Goal: Task Accomplishment & Management: Manage account settings

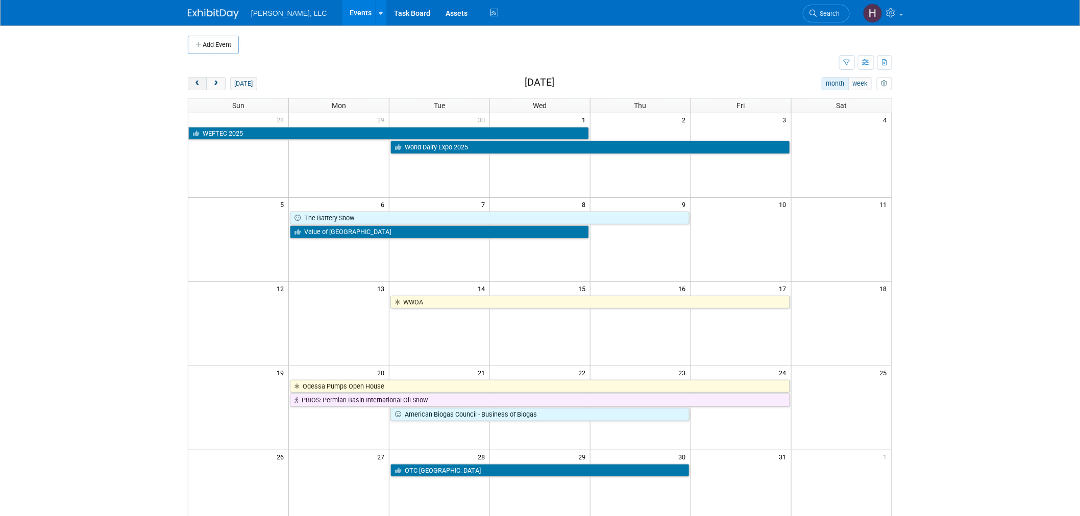
click at [196, 85] on span "prev" at bounding box center [197, 84] width 8 height 7
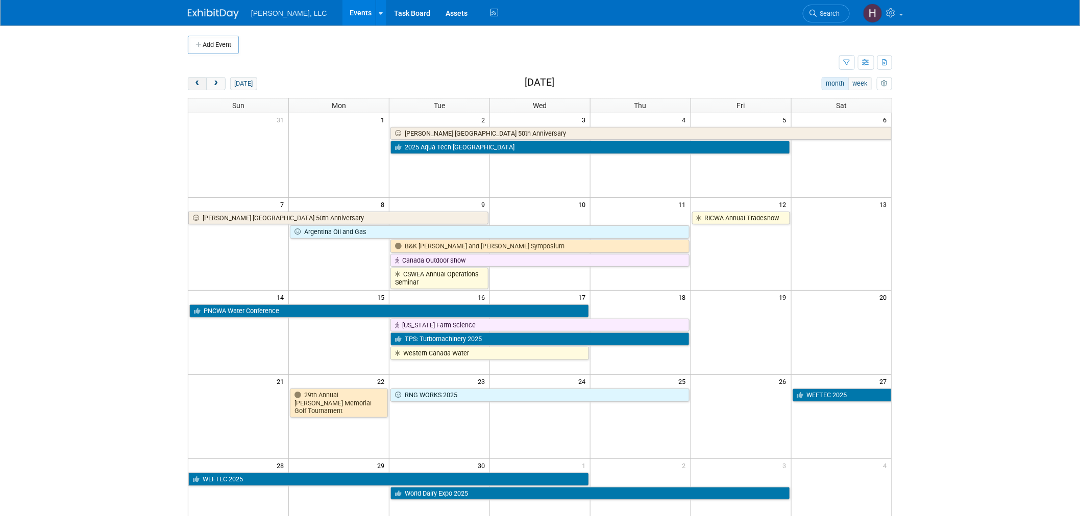
click at [196, 85] on span "prev" at bounding box center [197, 84] width 8 height 7
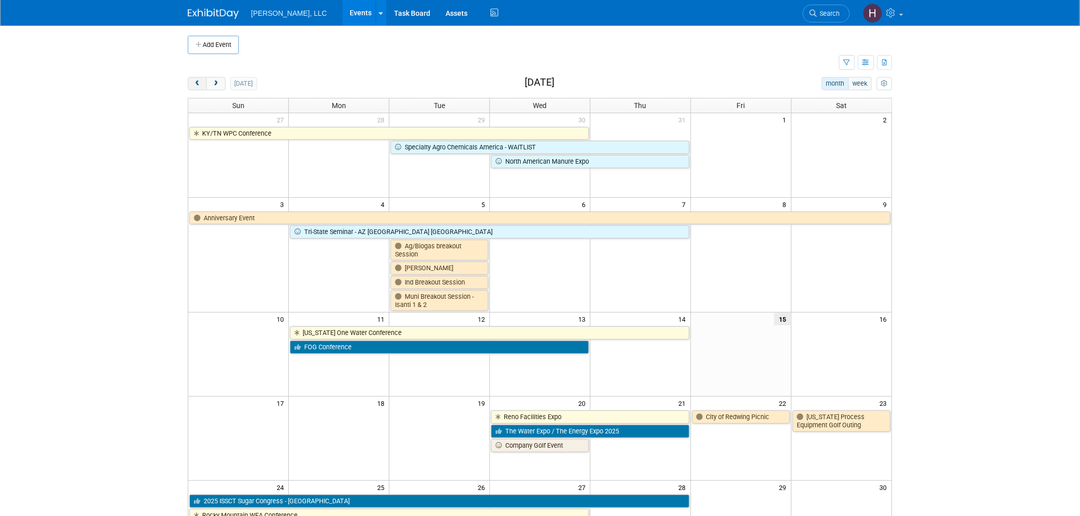
click at [196, 85] on span "prev" at bounding box center [197, 84] width 8 height 7
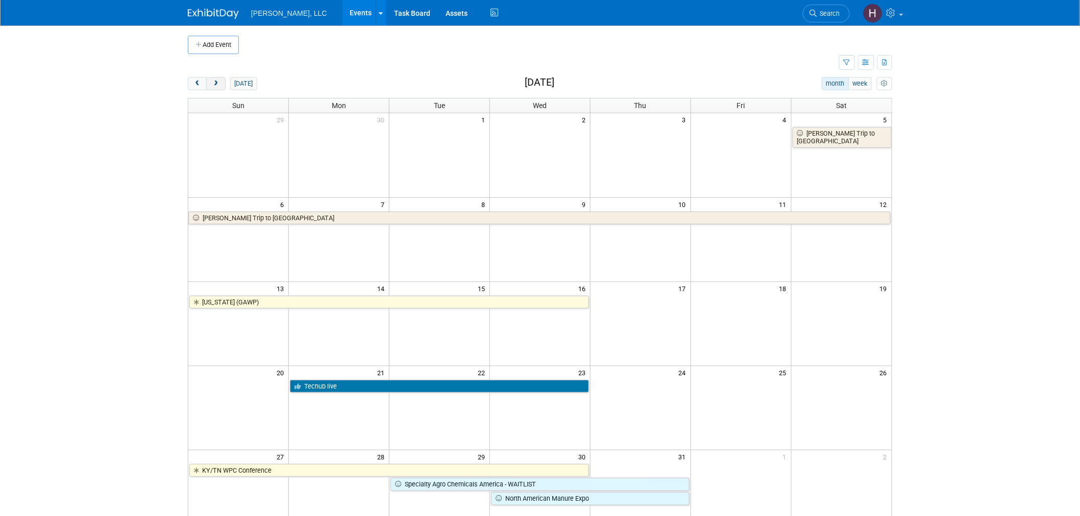
click at [215, 87] on span "next" at bounding box center [216, 84] width 8 height 7
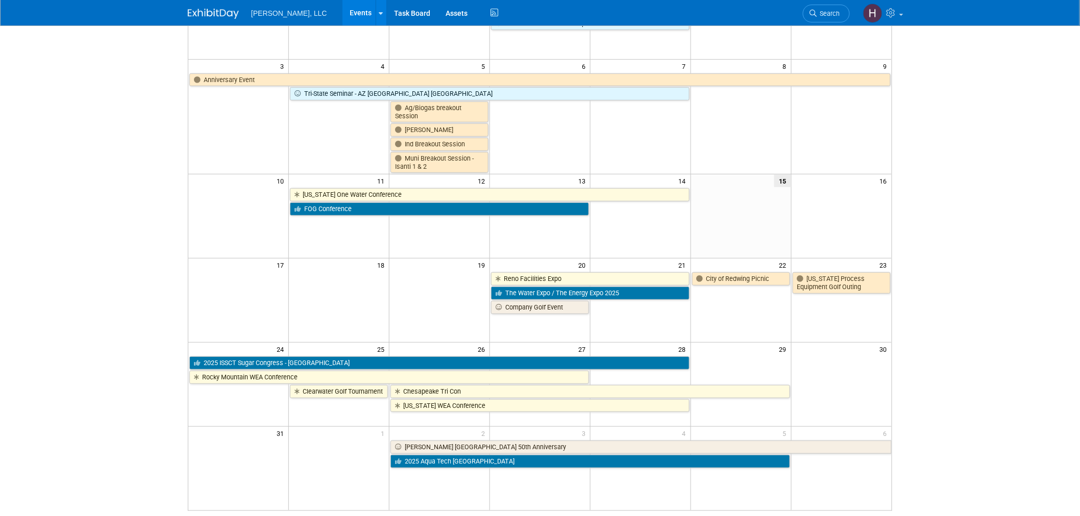
scroll to position [170, 0]
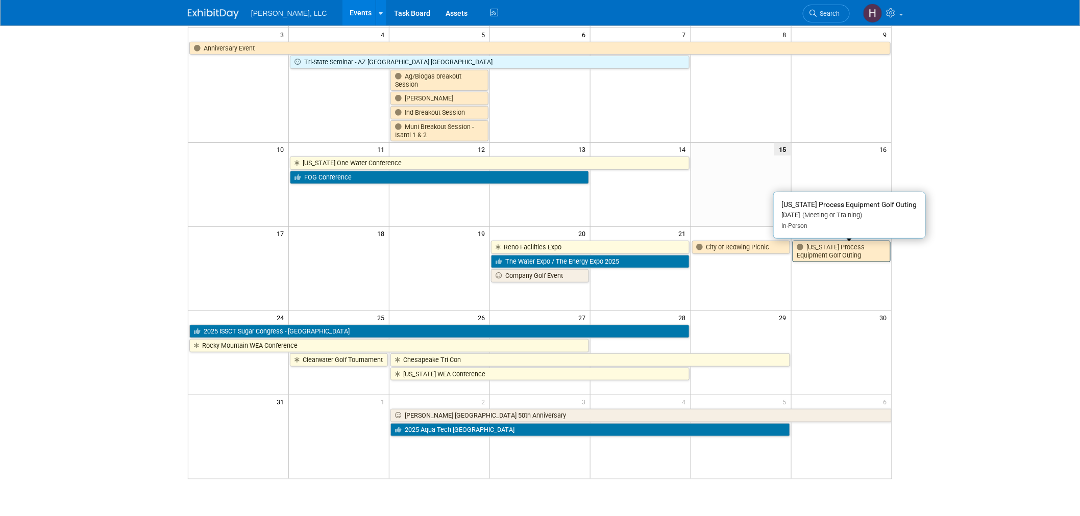
click at [814, 251] on link "[US_STATE] Process Equipment Golf Outing" at bounding box center [841, 251] width 98 height 21
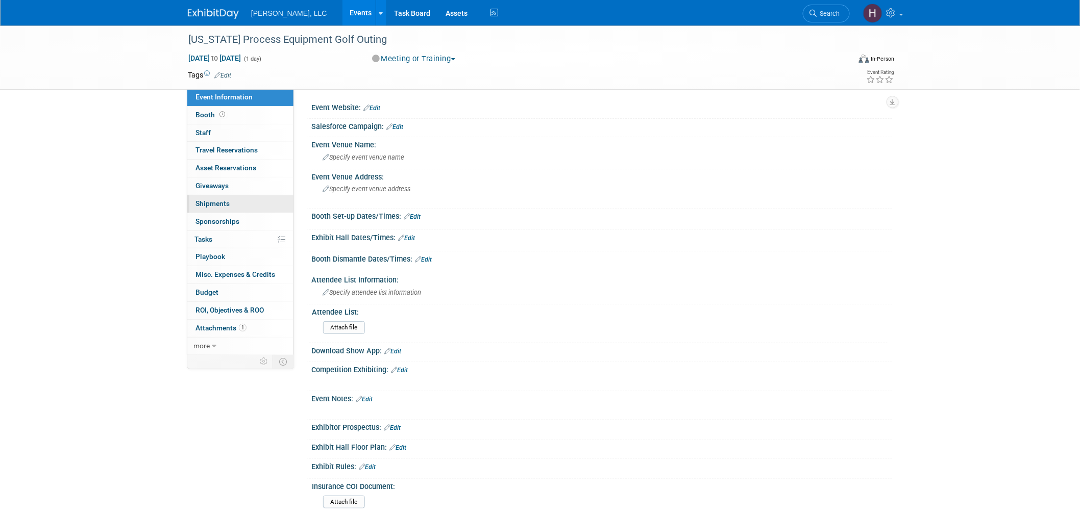
click at [244, 199] on link "0 Shipments 0" at bounding box center [240, 203] width 106 height 17
click at [342, 9] on link "Events" at bounding box center [360, 13] width 37 height 26
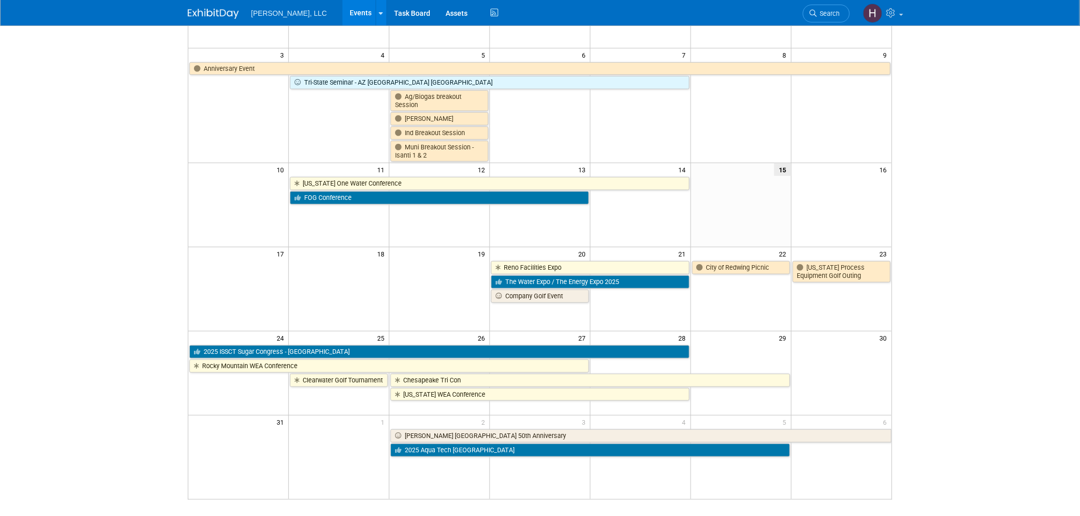
scroll to position [170, 0]
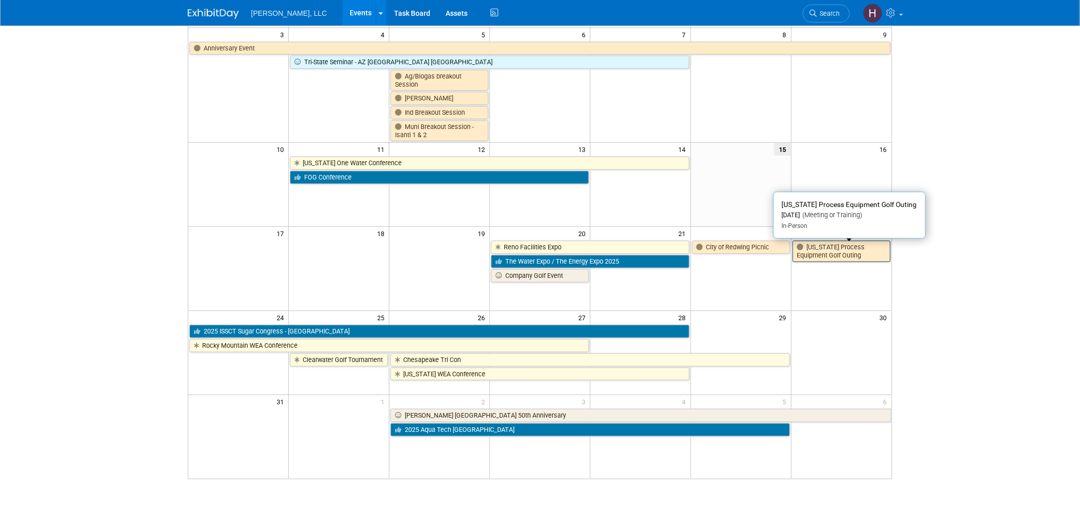
click at [829, 246] on link "[US_STATE] Process Equipment Golf Outing" at bounding box center [841, 251] width 98 height 21
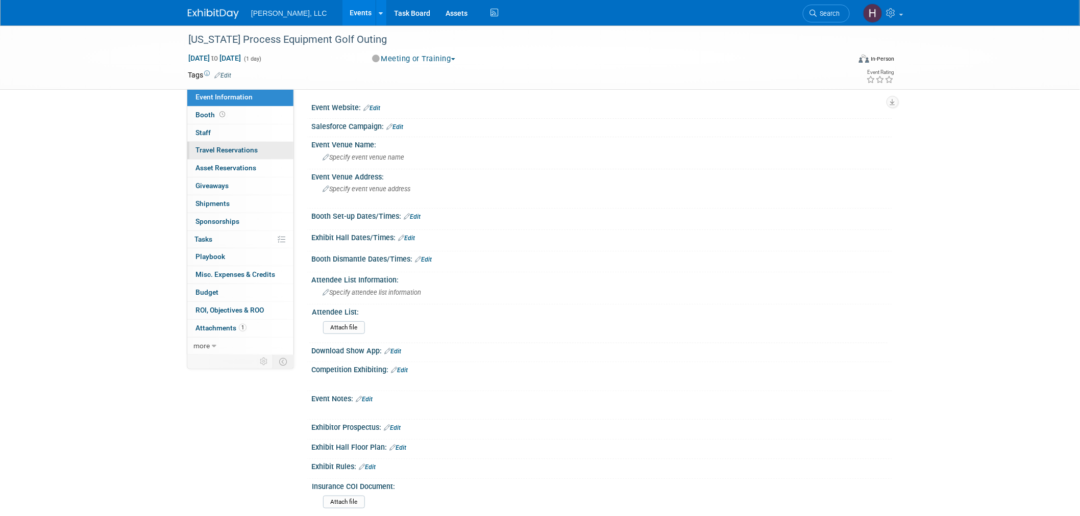
click at [221, 150] on span "Travel Reservations 0" at bounding box center [226, 150] width 62 height 8
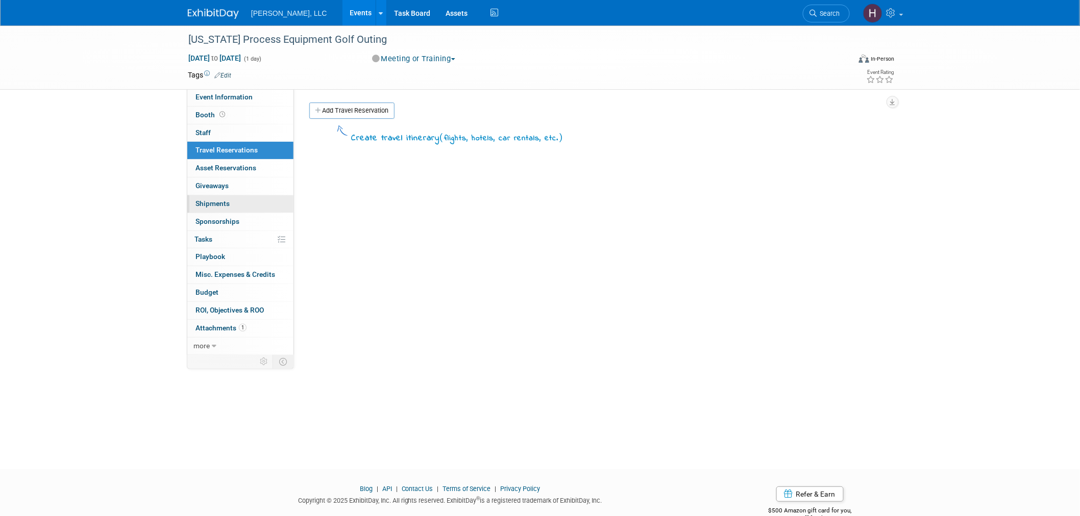
click at [223, 204] on span "Shipments 0" at bounding box center [212, 203] width 34 height 8
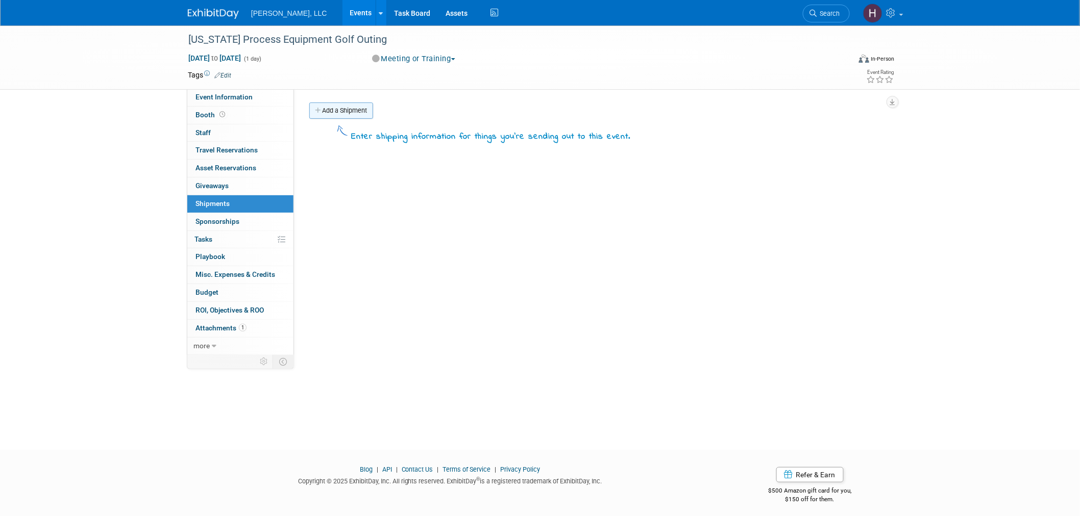
click at [349, 109] on link "Add a Shipment" at bounding box center [341, 111] width 64 height 16
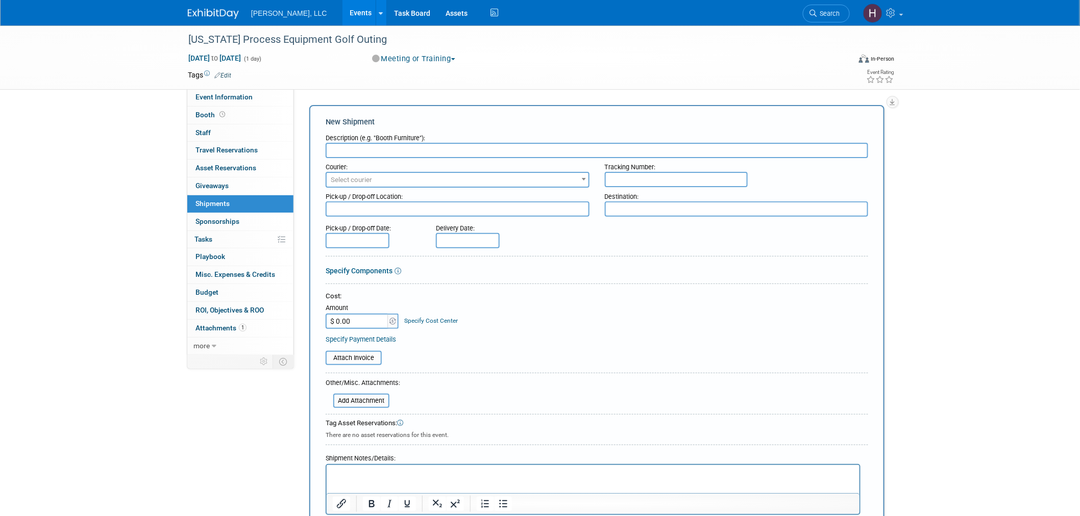
click at [645, 177] on input "text" at bounding box center [676, 179] width 143 height 15
paste input "1Z91YF490378884233"
type input "1Z91YF490378884233"
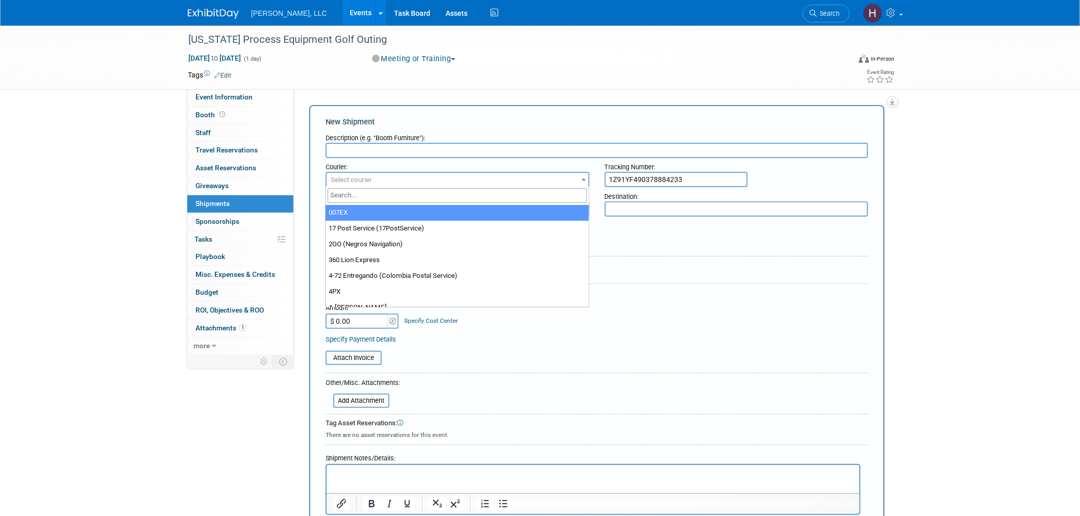
click at [472, 176] on span "Select courier" at bounding box center [458, 180] width 262 height 14
type input "UPS"
select select "508"
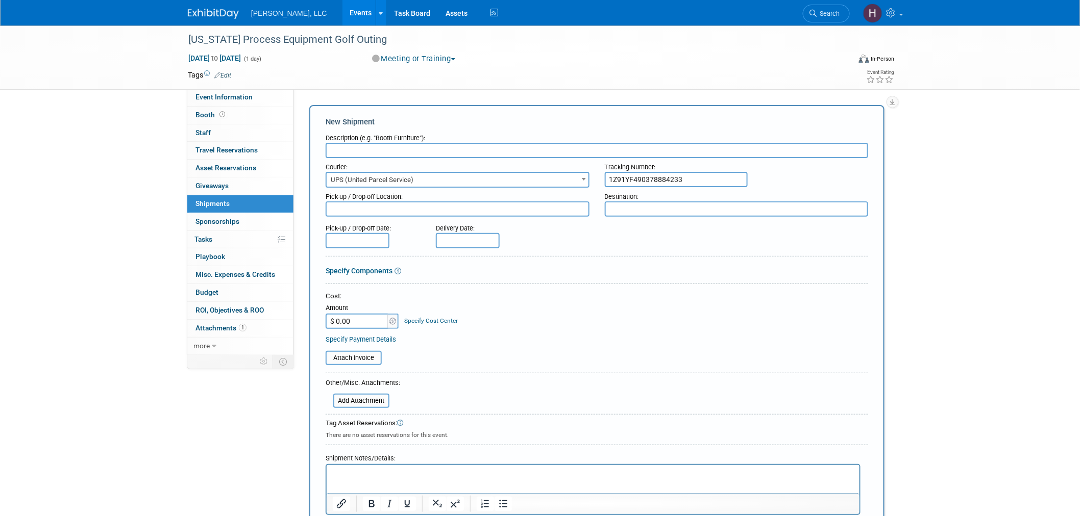
click at [348, 237] on input "text" at bounding box center [357, 240] width 64 height 15
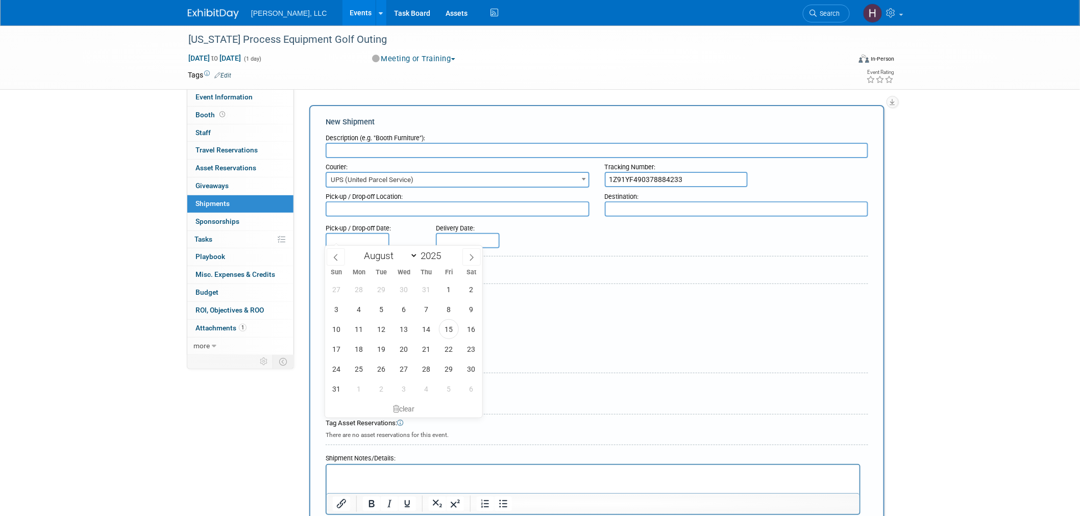
click at [635, 292] on div "Cost:" at bounding box center [596, 297] width 542 height 10
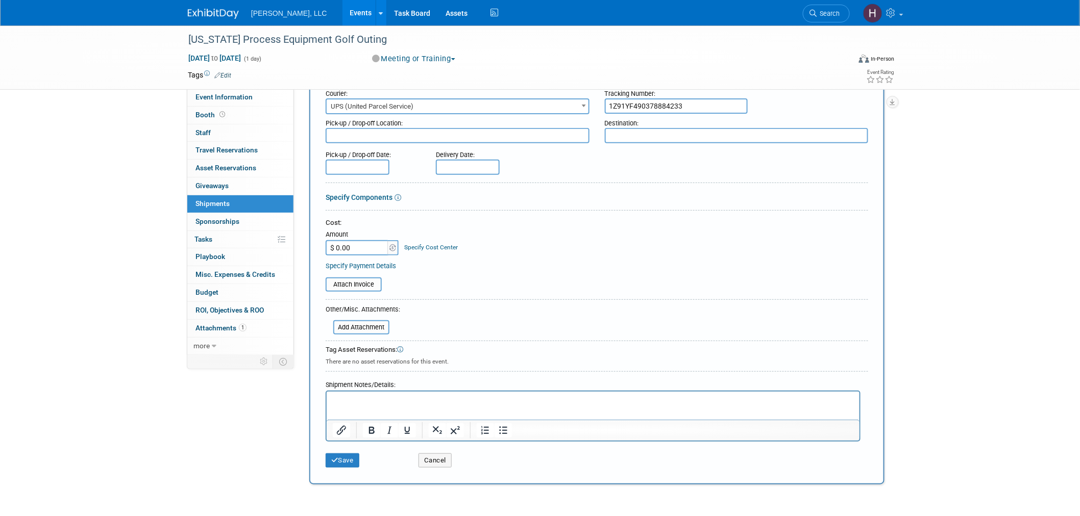
scroll to position [150, 0]
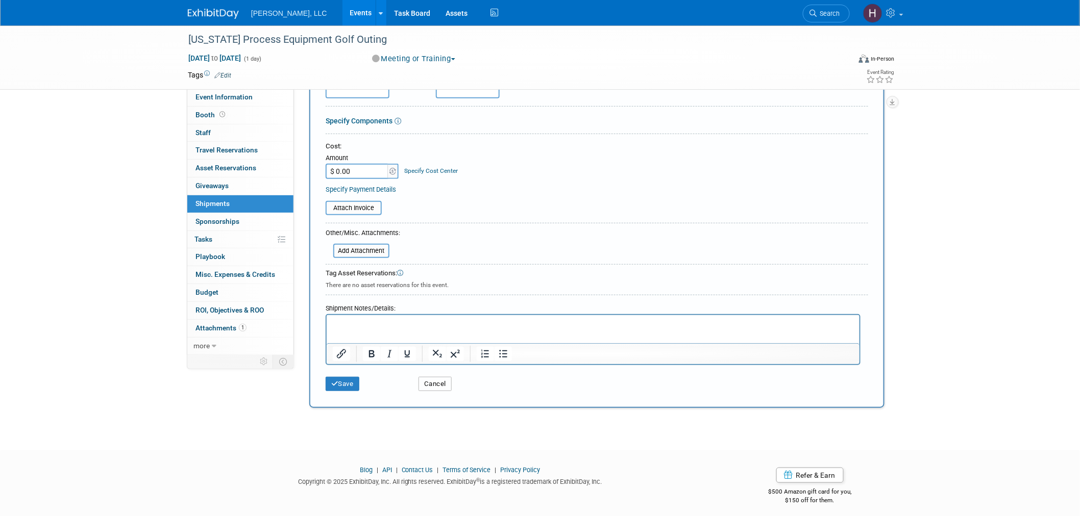
drag, startPoint x: 435, startPoint y: 383, endPoint x: 431, endPoint y: 353, distance: 30.3
click at [435, 383] on button "Cancel" at bounding box center [434, 384] width 33 height 14
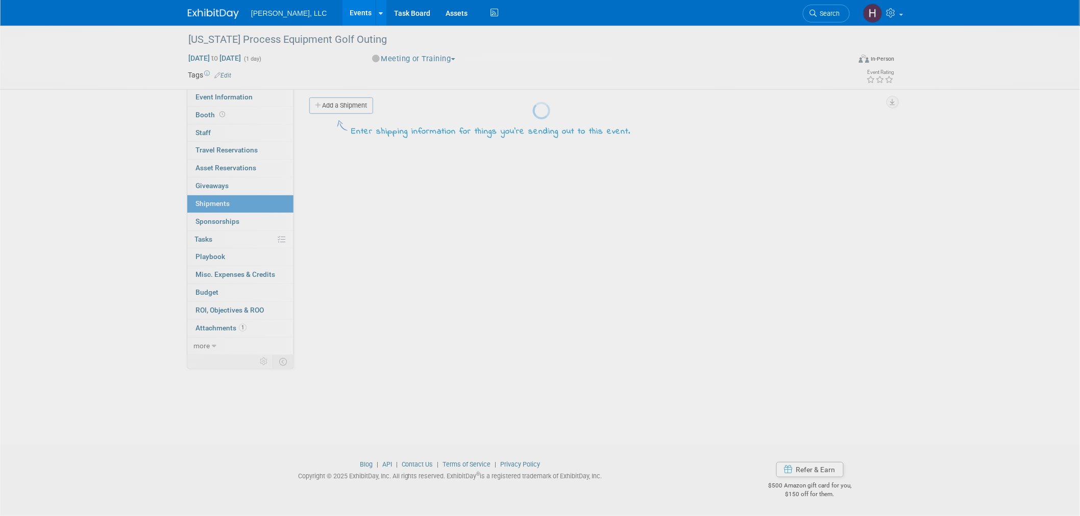
scroll to position [0, 0]
